Goal: Navigation & Orientation: Find specific page/section

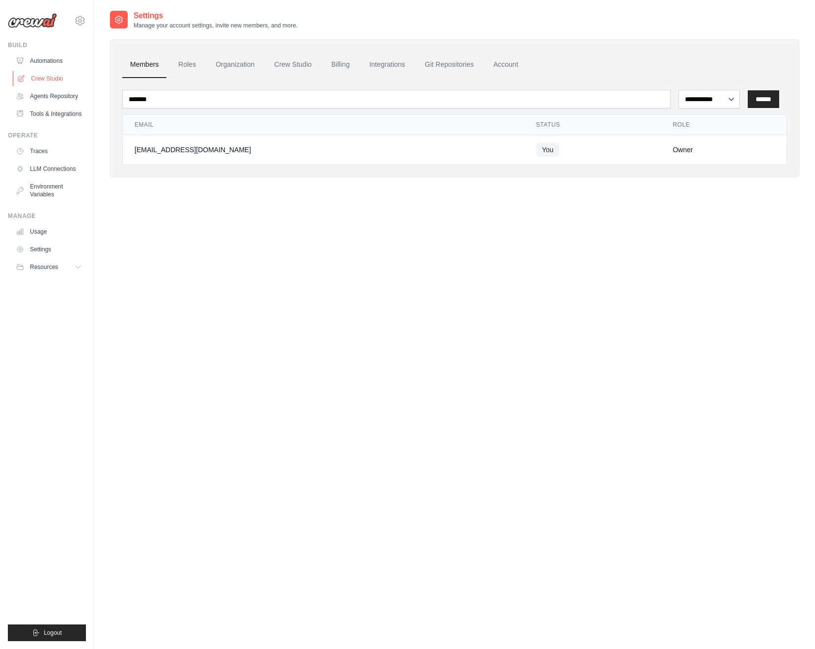
click at [53, 80] on link "Crew Studio" at bounding box center [50, 79] width 74 height 16
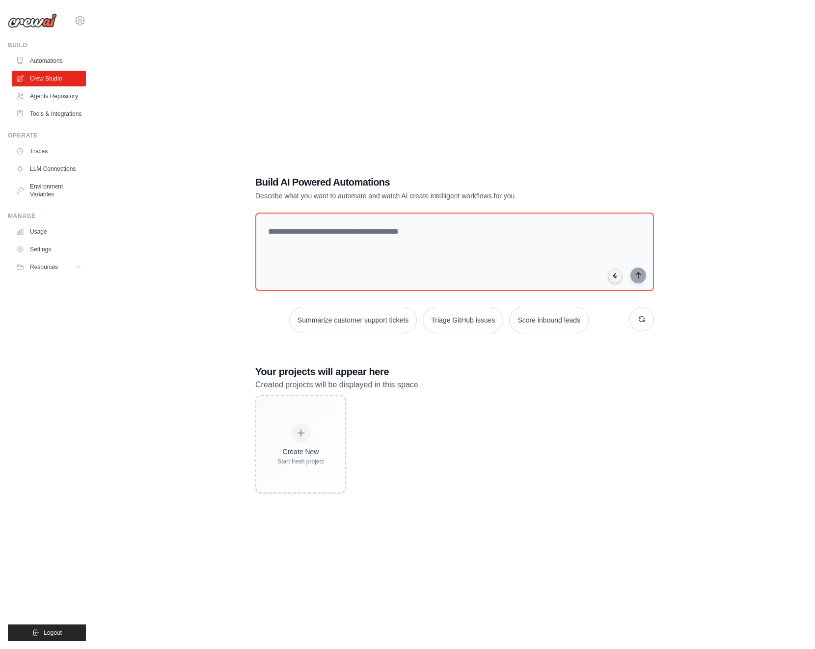
click at [44, 20] on img at bounding box center [32, 20] width 49 height 15
click at [47, 196] on link "Environment Variables" at bounding box center [50, 191] width 74 height 24
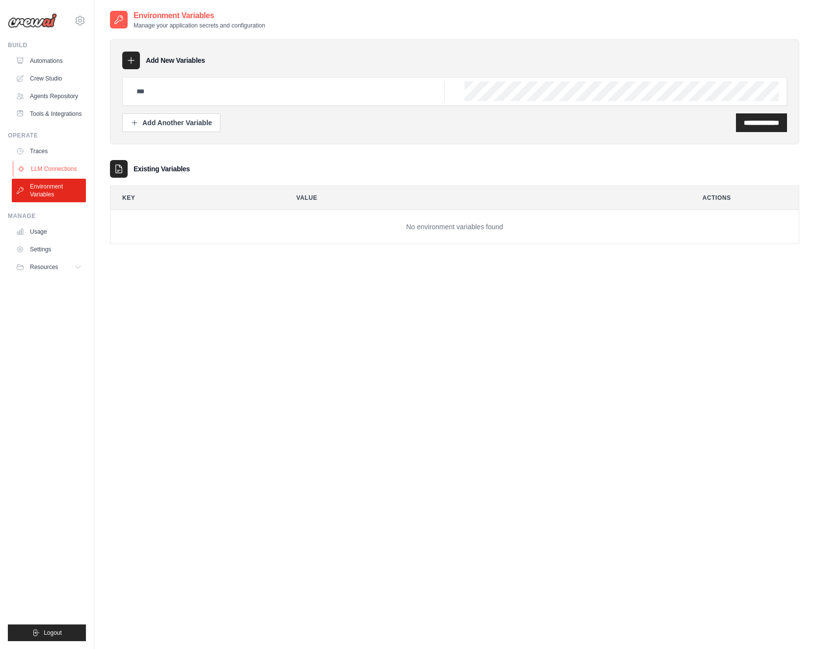
click at [45, 166] on link "LLM Connections" at bounding box center [50, 169] width 74 height 16
